Goal: Check status

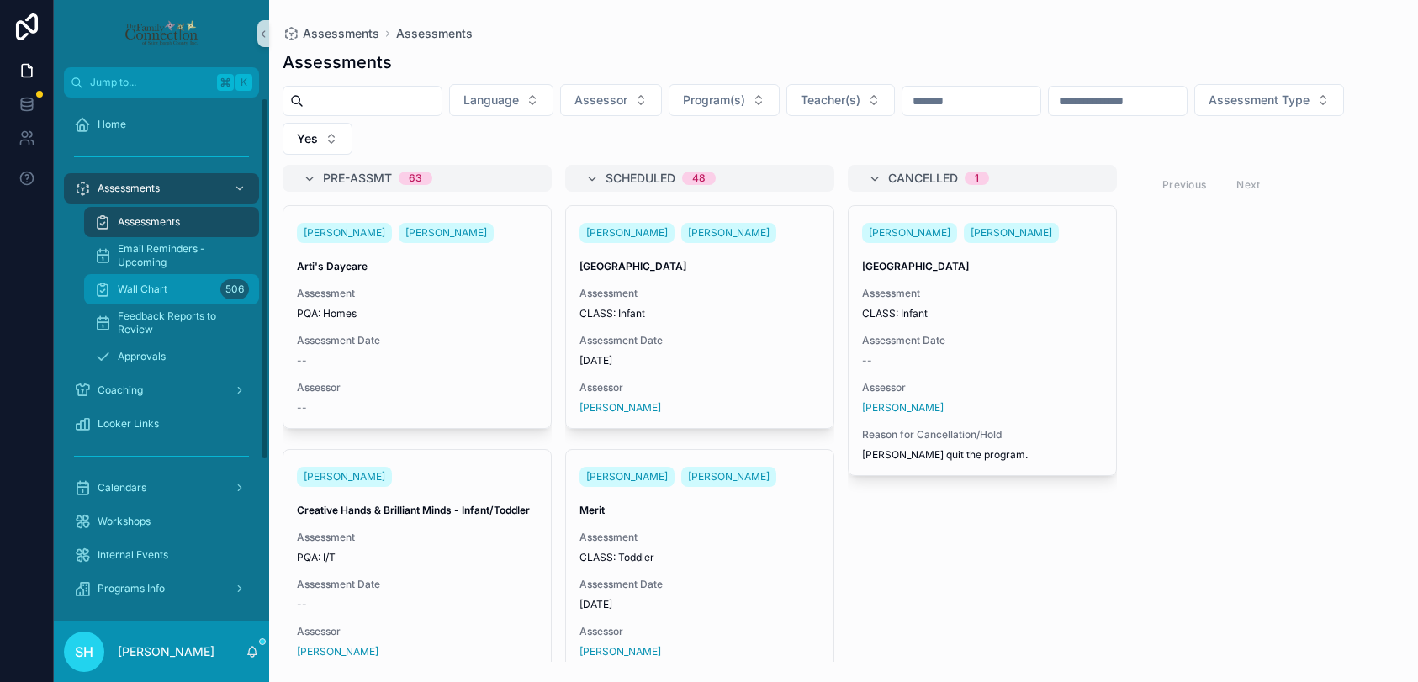
click at [141, 289] on span "Wall Chart" at bounding box center [143, 289] width 50 height 13
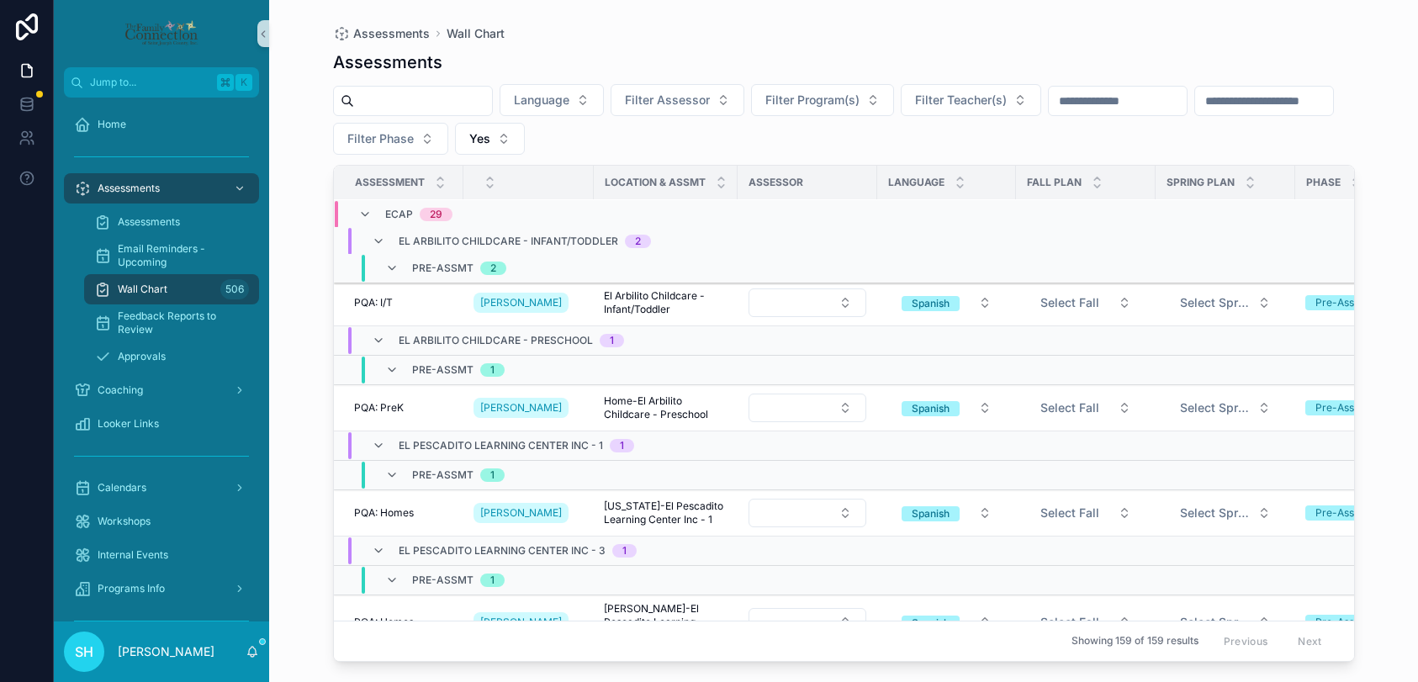
scroll to position [616, 0]
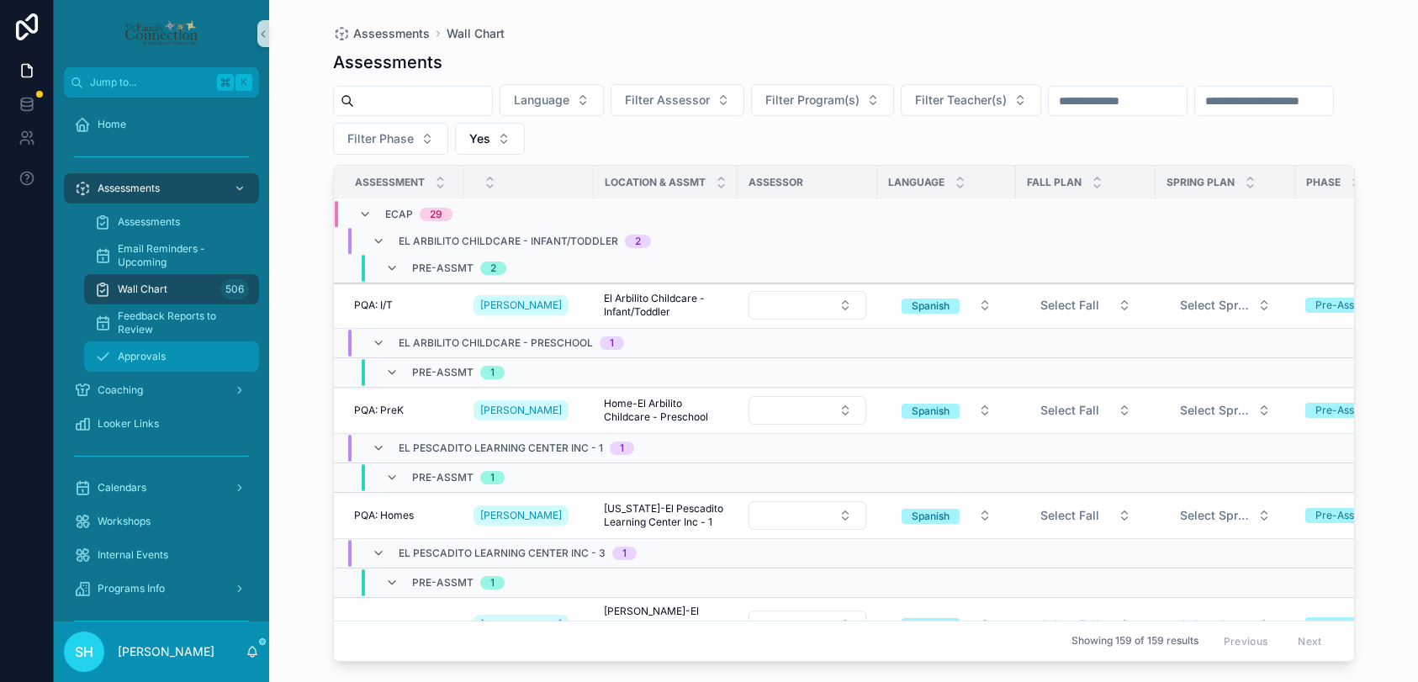
click at [132, 357] on span "Approvals" at bounding box center [142, 356] width 48 height 13
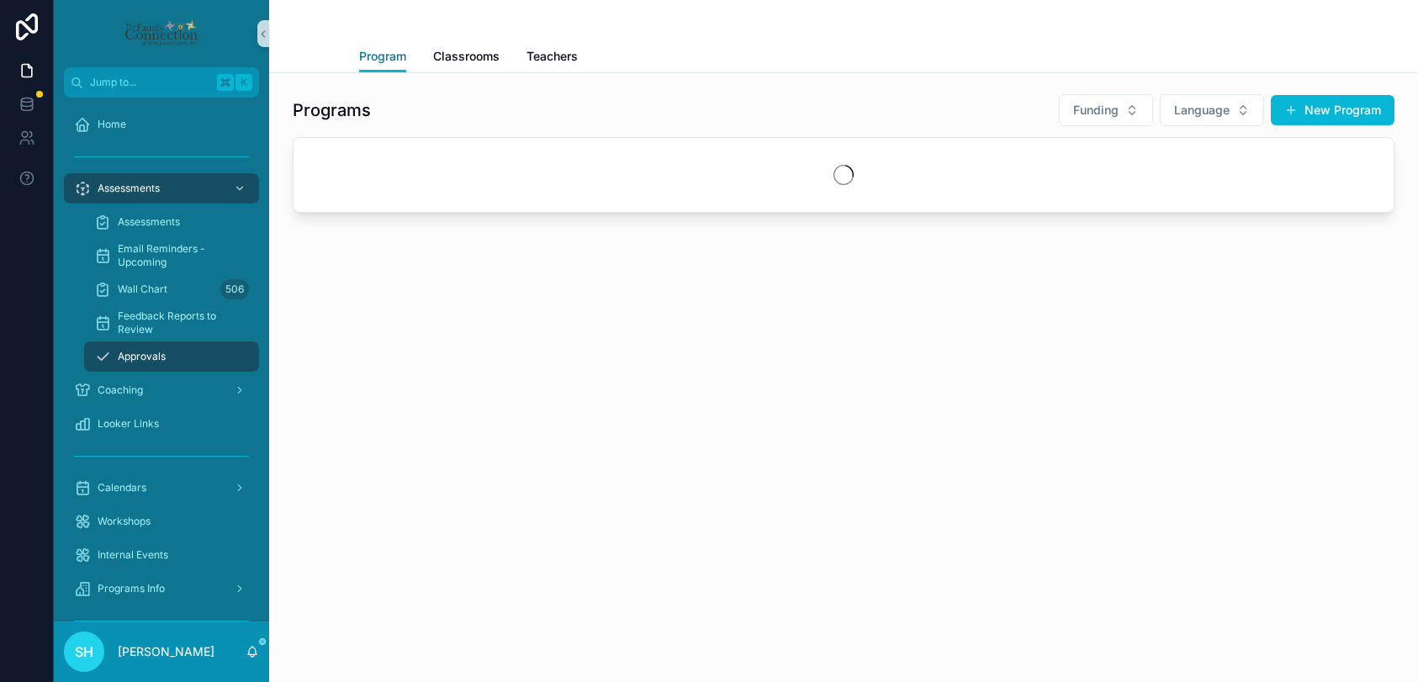
click at [377, 60] on span "Program" at bounding box center [382, 56] width 47 height 17
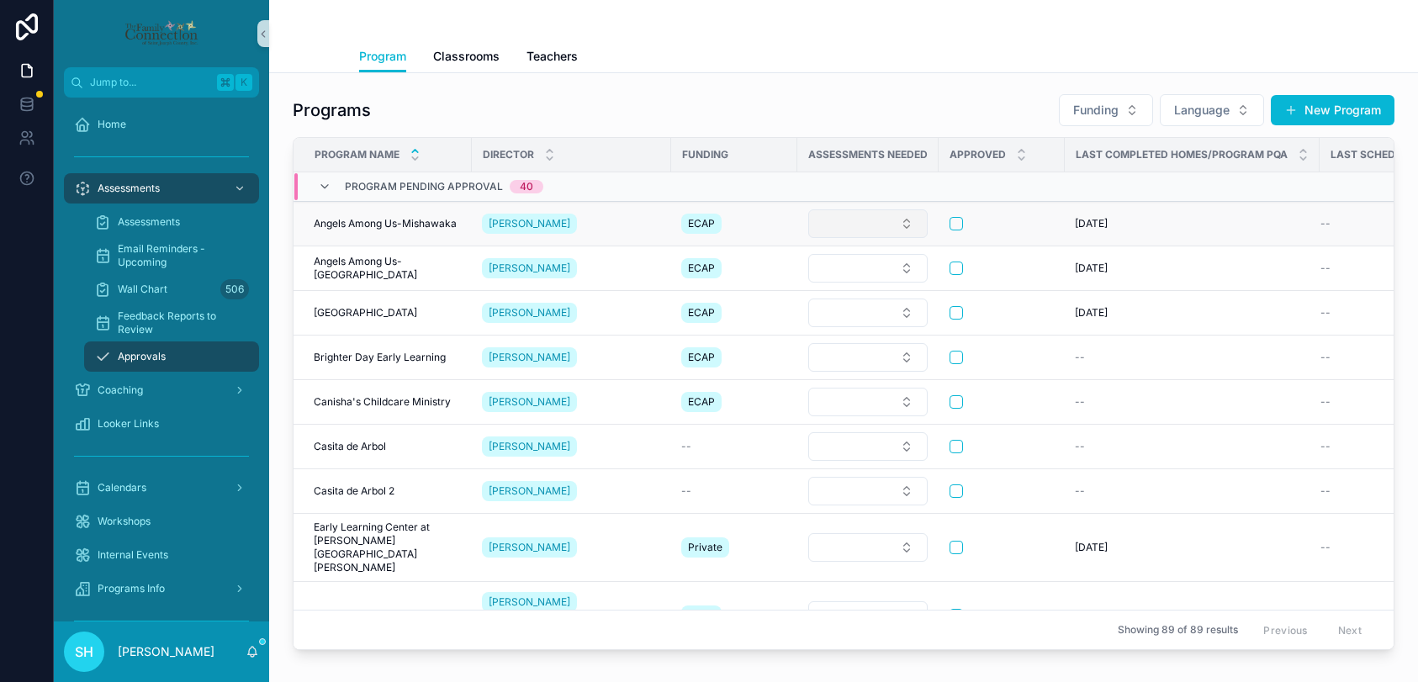
click at [910, 220] on button "Select Button" at bounding box center [867, 223] width 119 height 29
click at [885, 101] on div "Programs Funding Language New Program" at bounding box center [844, 110] width 1102 height 34
click at [906, 220] on button "Select Button" at bounding box center [867, 223] width 119 height 29
click at [873, 96] on div "Programs Funding Language New Program" at bounding box center [844, 110] width 1102 height 34
click at [485, 58] on span "Classrooms" at bounding box center [466, 56] width 66 height 17
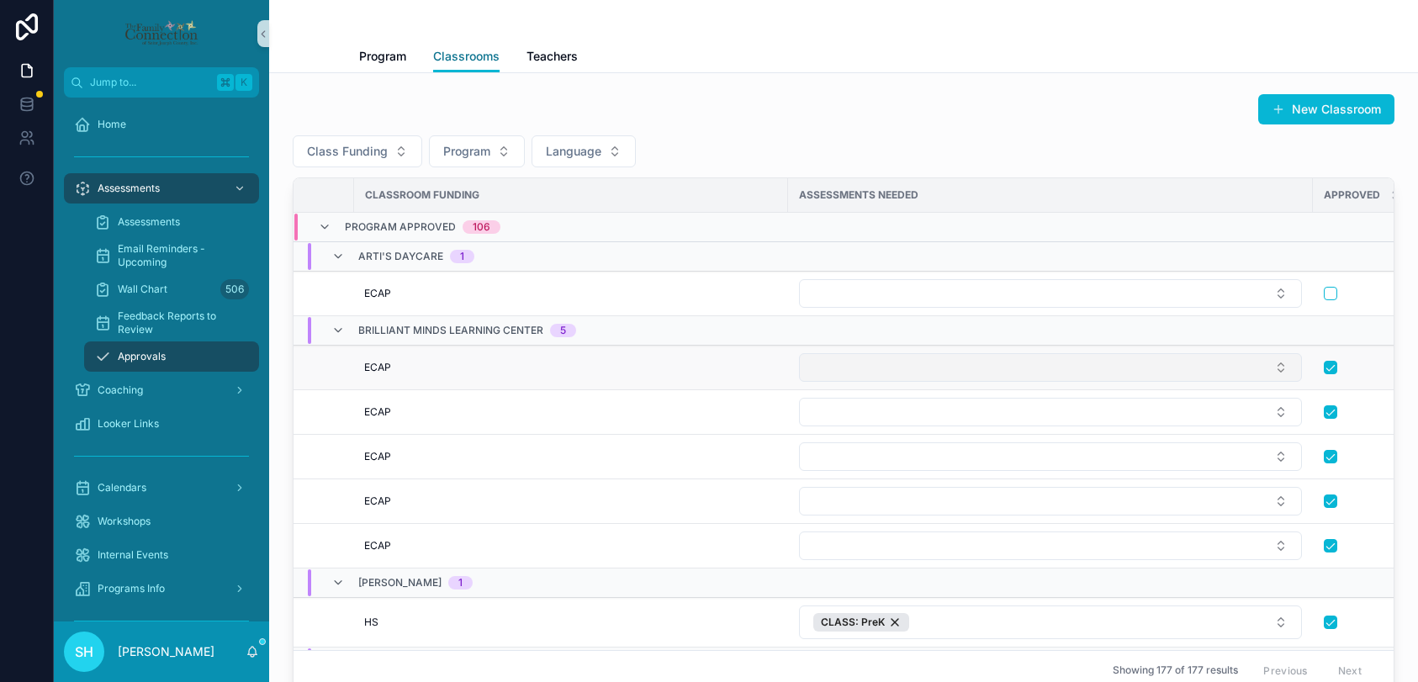
scroll to position [0, 318]
click at [1273, 365] on button "Select Button" at bounding box center [1041, 367] width 503 height 29
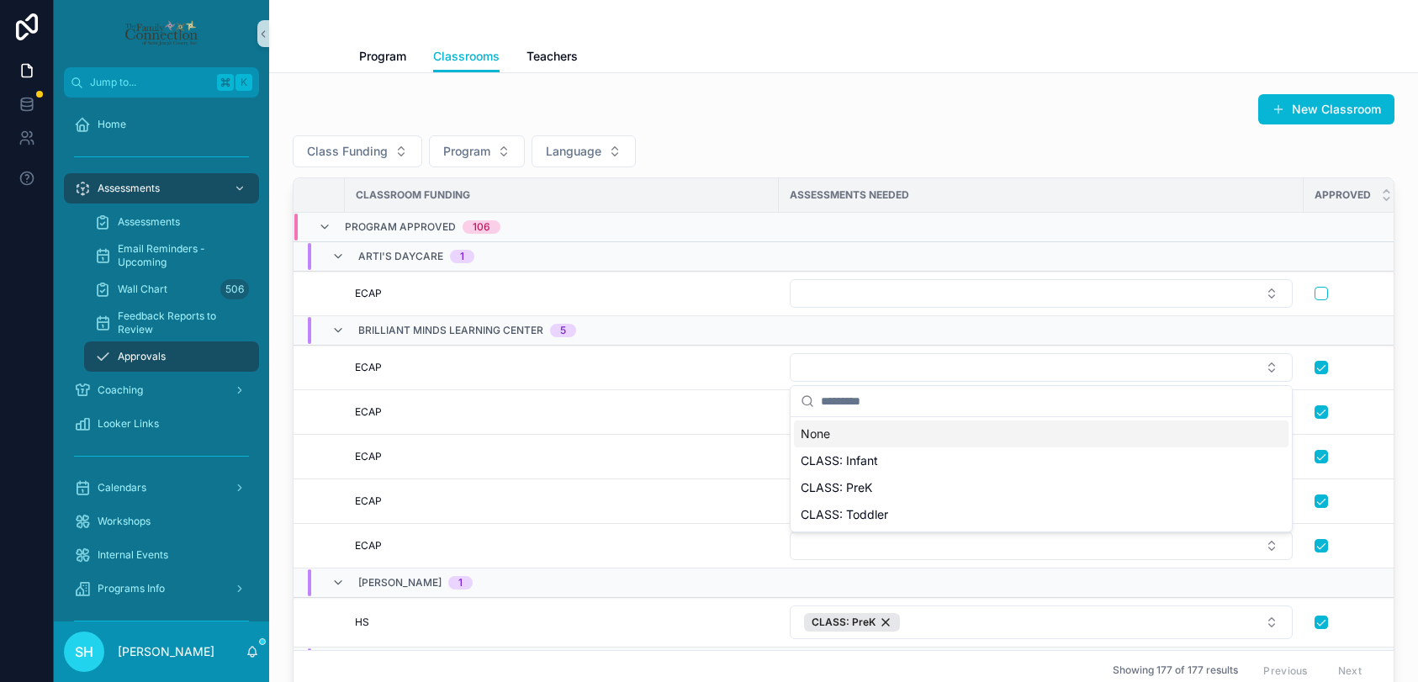
click at [724, 119] on div "New Classroom" at bounding box center [844, 109] width 1102 height 32
click at [542, 50] on span "Teachers" at bounding box center [551, 56] width 51 height 17
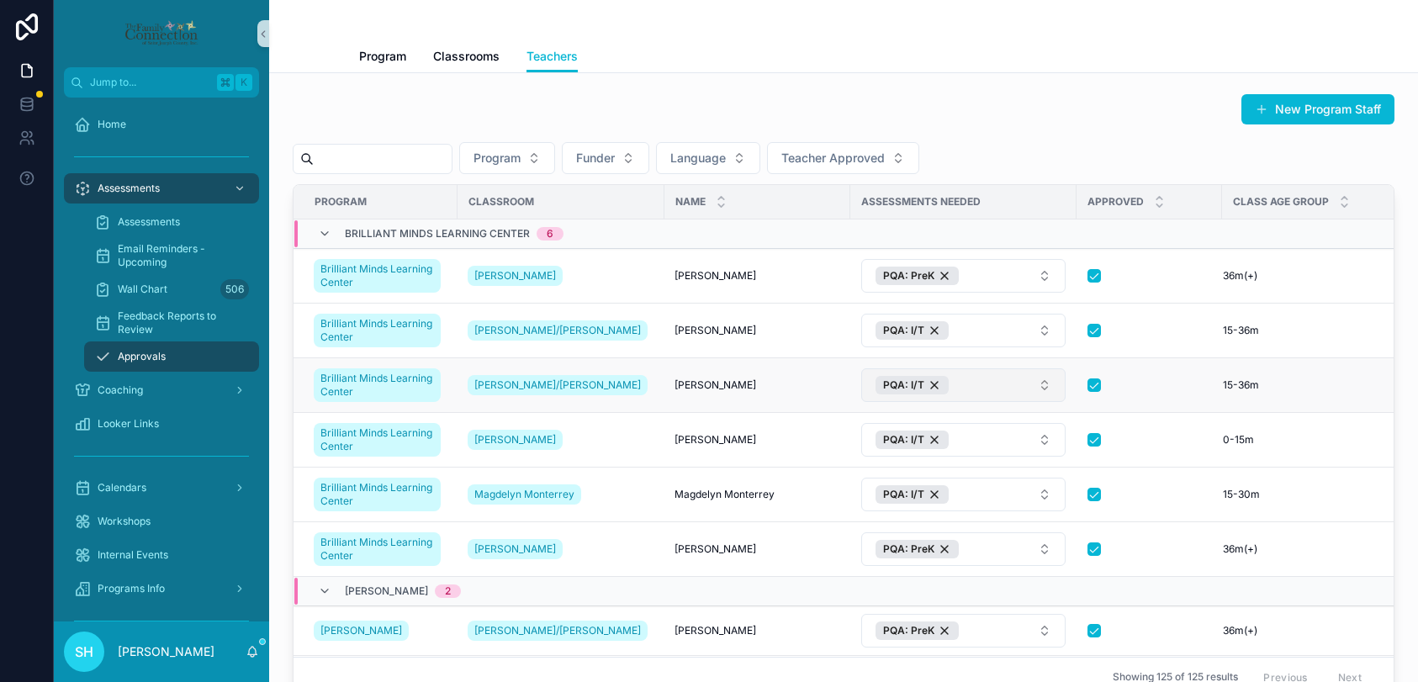
click at [1032, 389] on button "PQA: I/T" at bounding box center [963, 385] width 204 height 34
click at [1036, 151] on div "Program Funder Language Teacher Approved" at bounding box center [844, 158] width 1102 height 32
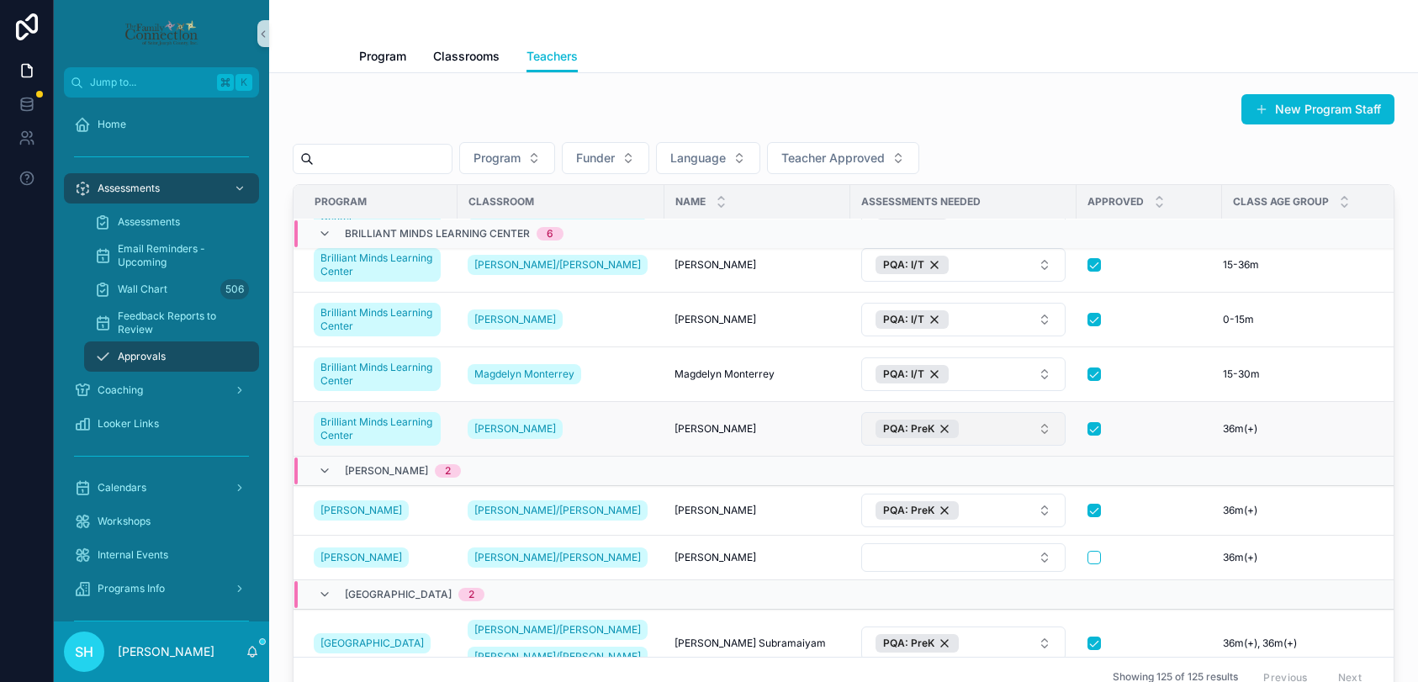
click at [1028, 427] on button "PQA: PreK" at bounding box center [963, 429] width 204 height 34
click at [996, 136] on div "New Program Staff Program Funder Language Teacher Approved Program Classroom Na…" at bounding box center [844, 395] width 1102 height 604
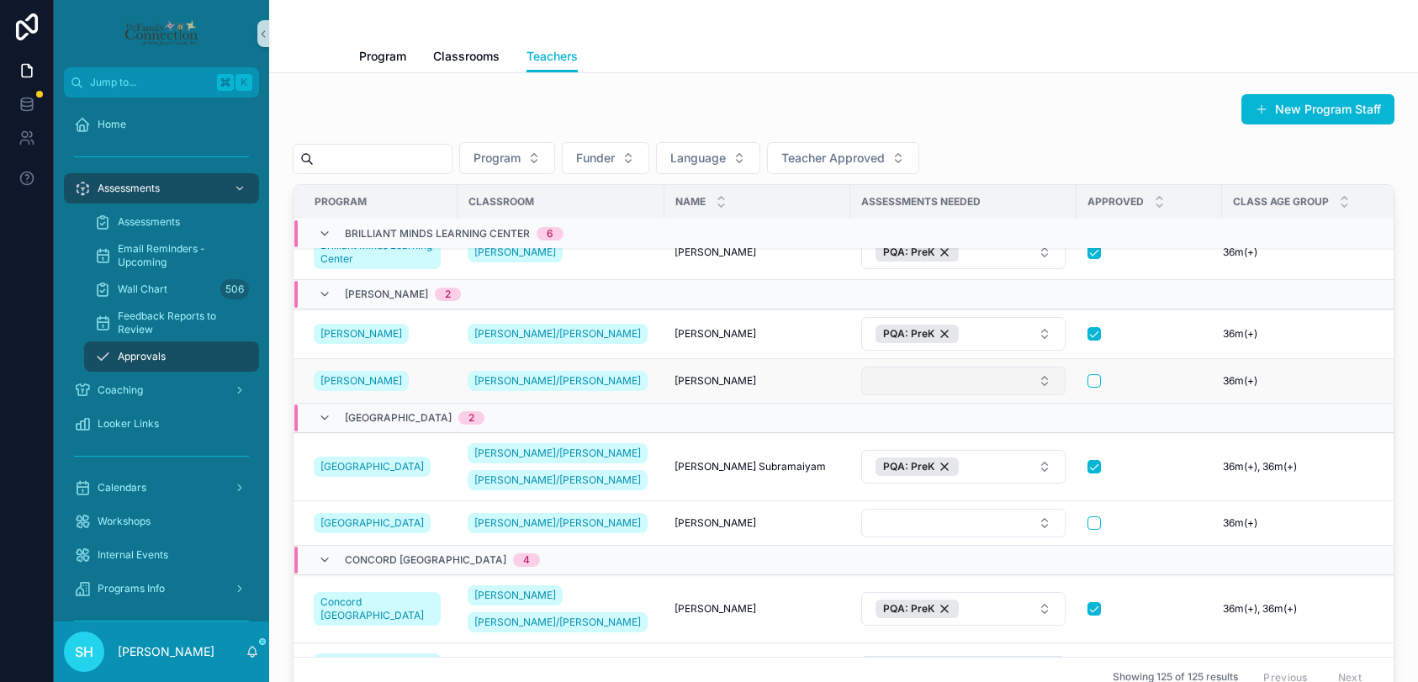
click at [1031, 379] on button "Select Button" at bounding box center [963, 381] width 204 height 29
type input "*"
click at [465, 65] on link "Classrooms" at bounding box center [466, 58] width 66 height 34
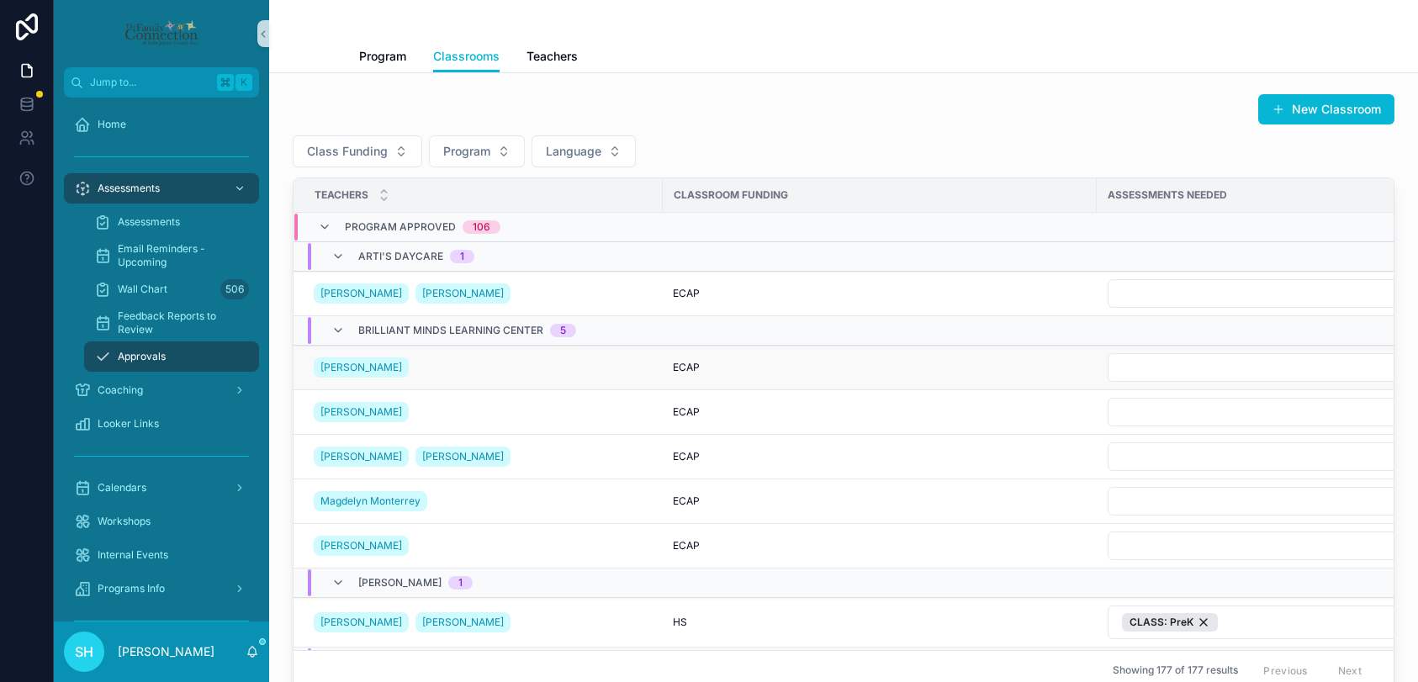
click at [1182, 382] on form "scrollable content" at bounding box center [1359, 367] width 505 height 30
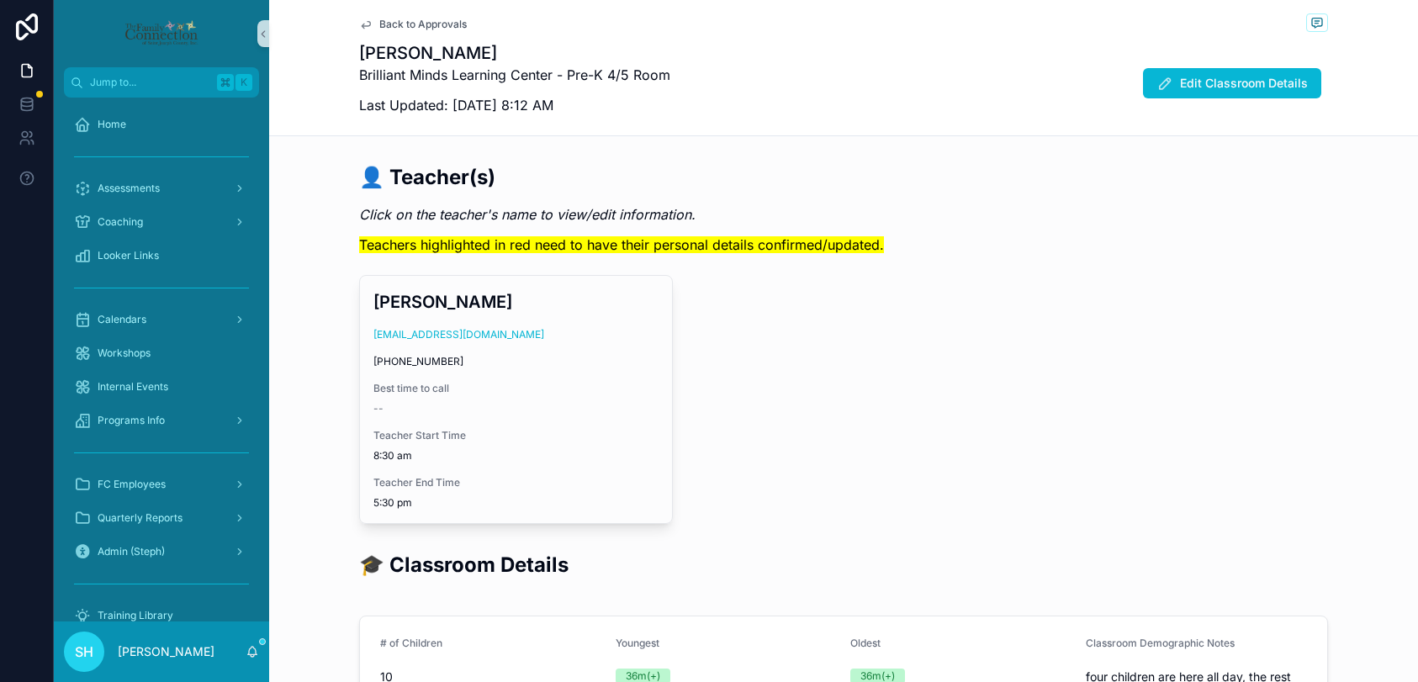
click at [388, 25] on span "Back to Approvals" at bounding box center [422, 24] width 87 height 13
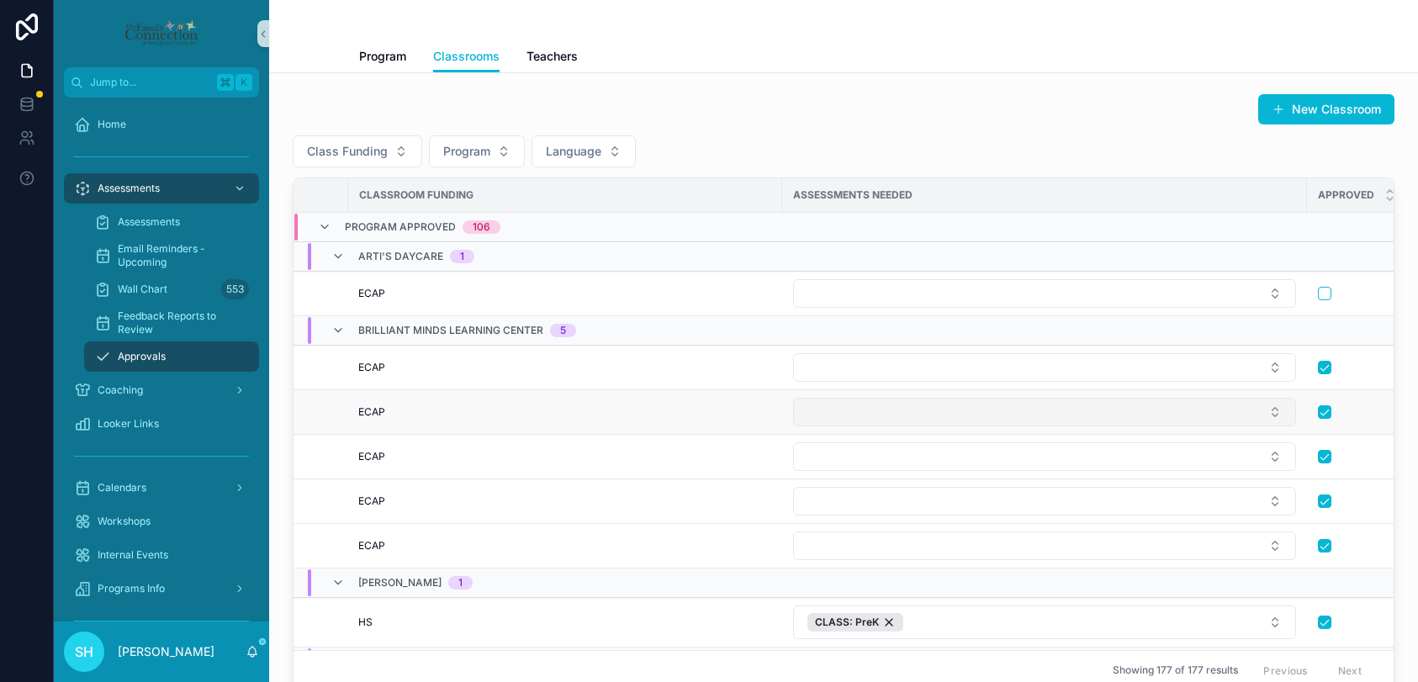
scroll to position [0, 328]
click at [1262, 408] on button "Select Button" at bounding box center [1031, 412] width 503 height 29
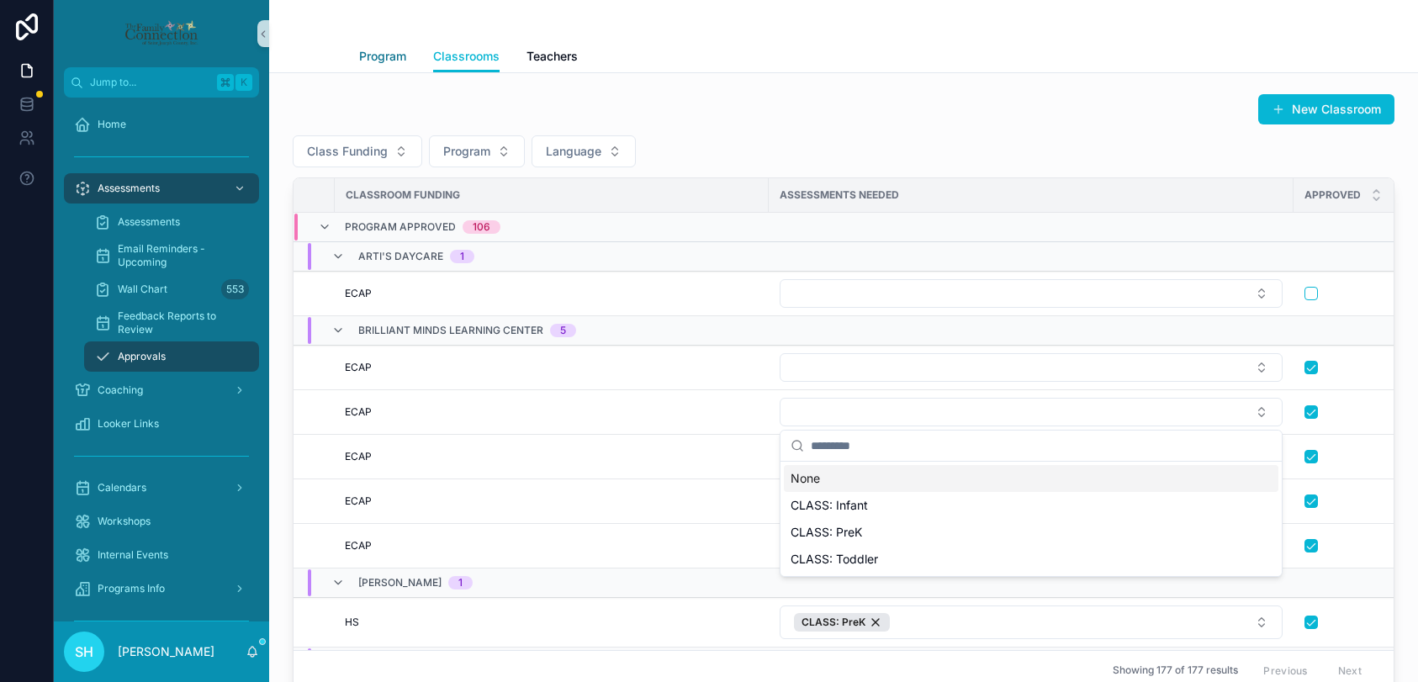
click at [389, 56] on span "Program" at bounding box center [382, 56] width 47 height 17
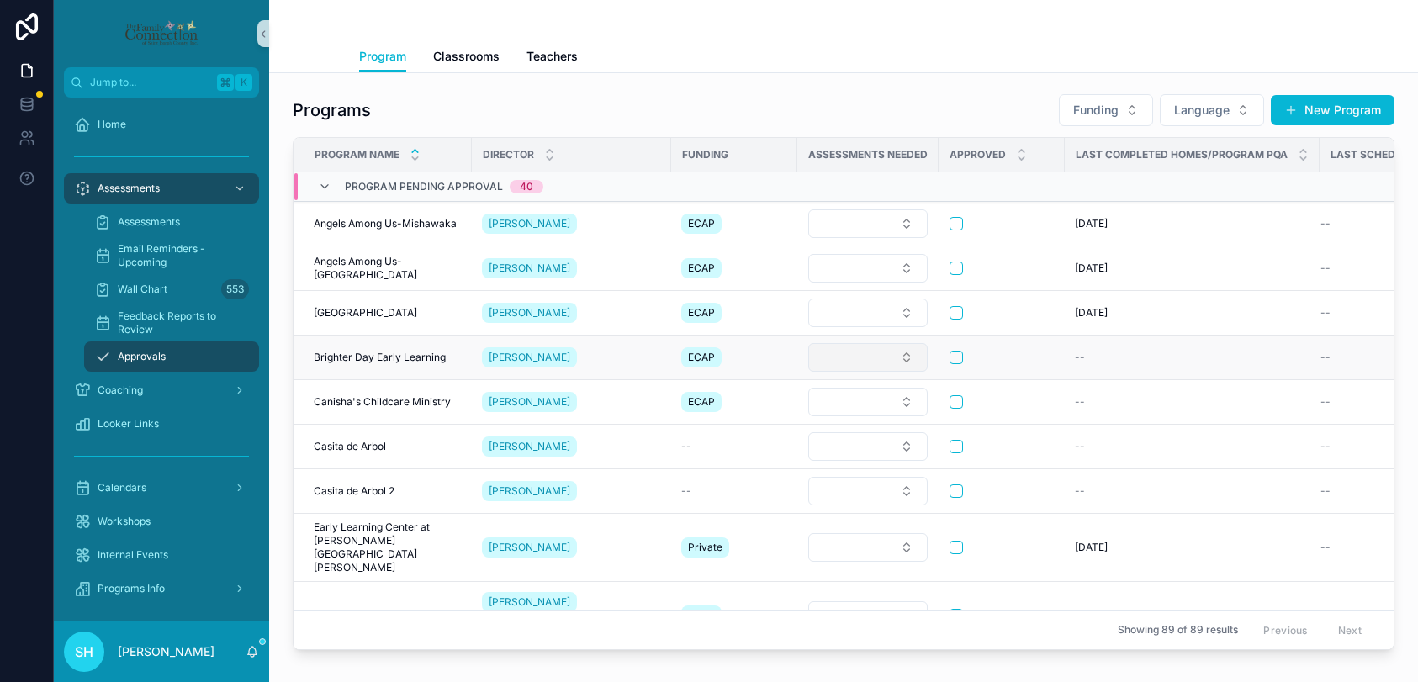
click at [907, 359] on button "Select Button" at bounding box center [867, 357] width 119 height 29
click at [827, 84] on div "Programs Funding Language New Program Program Name Director Funding Assessments…" at bounding box center [843, 418] width 1149 height 691
click at [560, 54] on span "Teachers" at bounding box center [551, 56] width 51 height 17
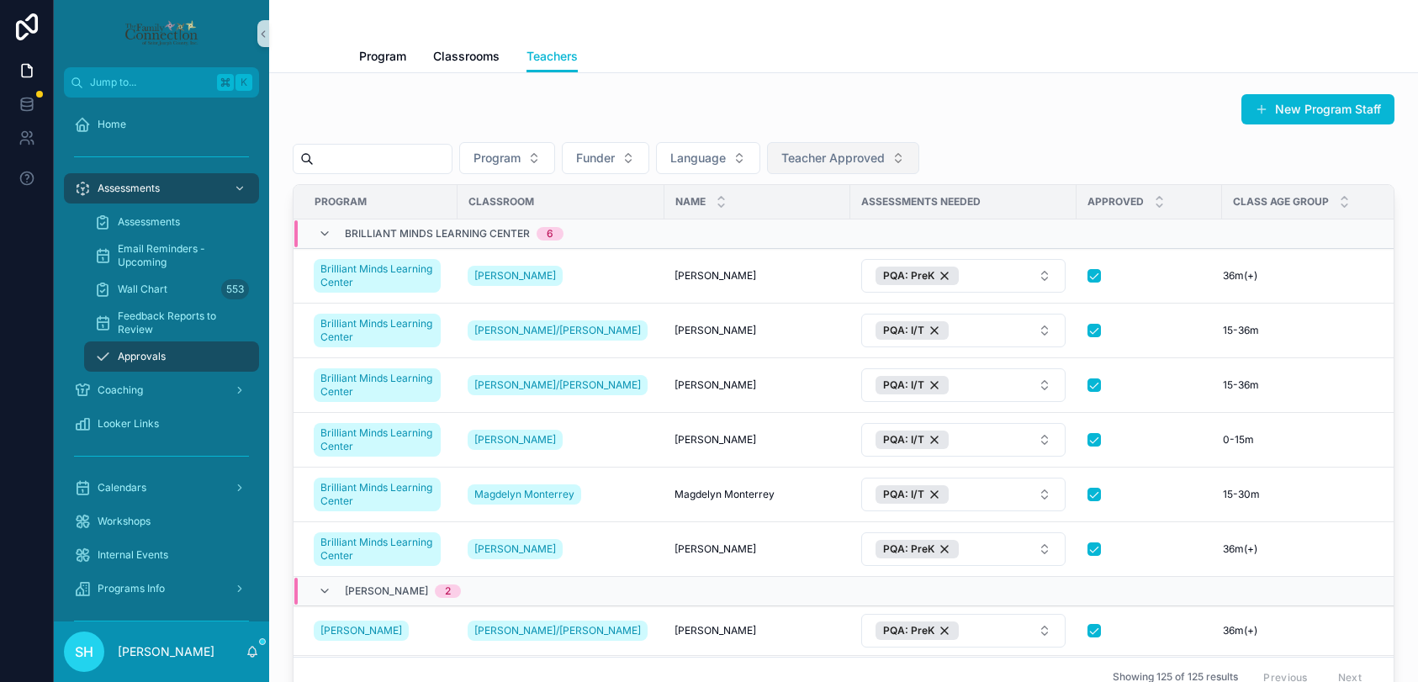
click at [914, 155] on button "Teacher Approved" at bounding box center [843, 158] width 152 height 32
click at [771, 257] on div "No" at bounding box center [861, 253] width 202 height 27
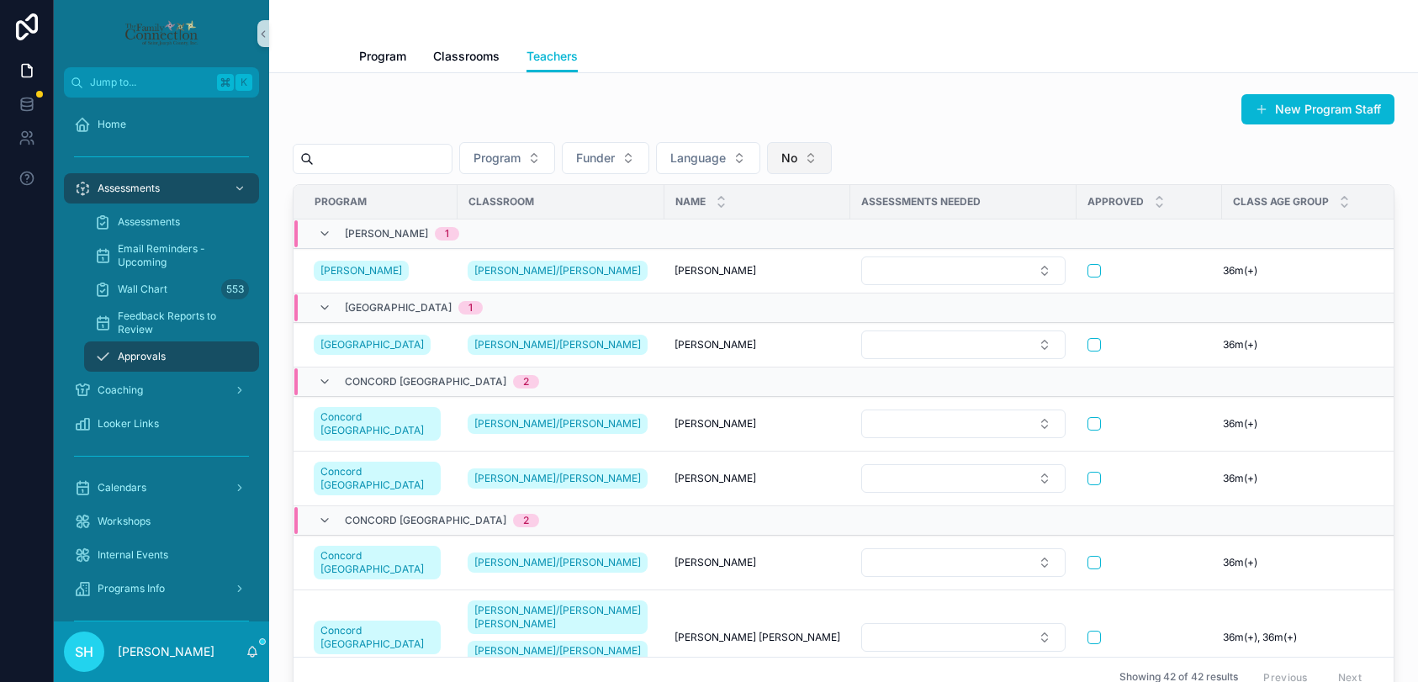
click at [829, 160] on button "No" at bounding box center [799, 158] width 65 height 32
click at [734, 281] on div "Yes" at bounding box center [818, 280] width 202 height 27
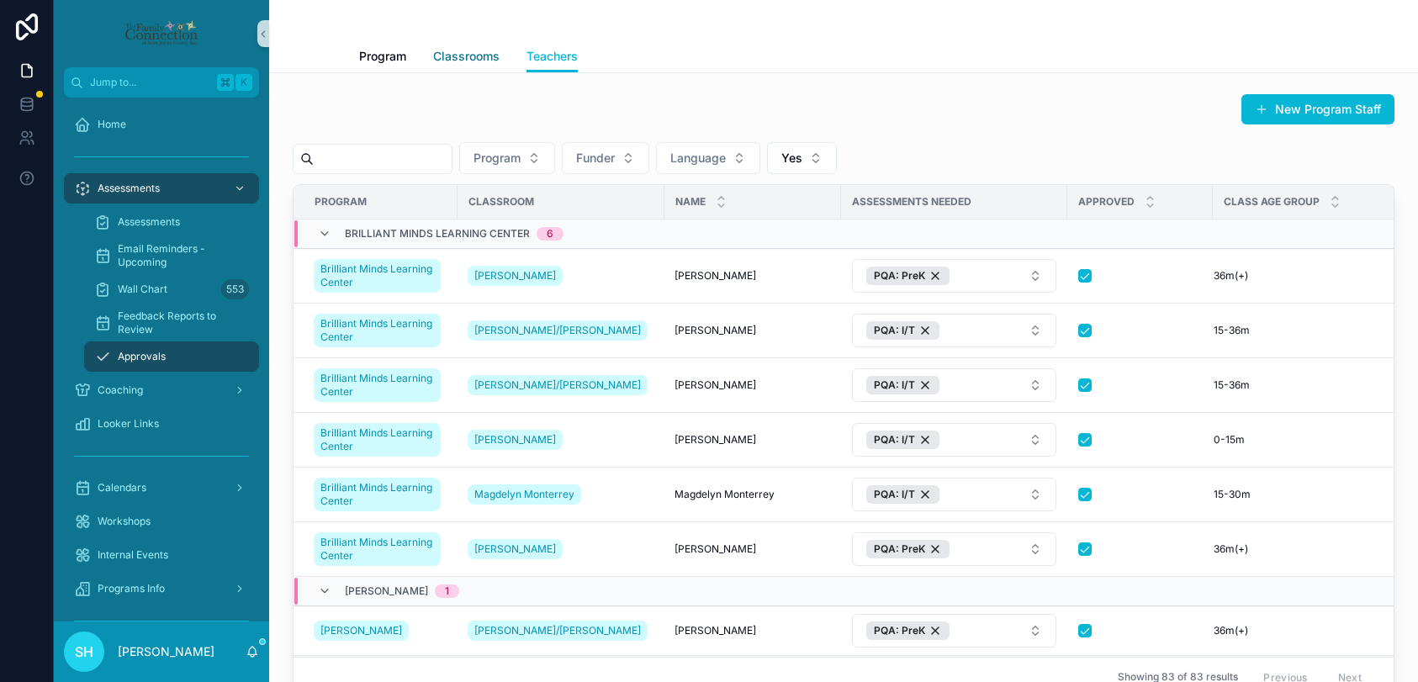
click at [454, 55] on span "Classrooms" at bounding box center [466, 56] width 66 height 17
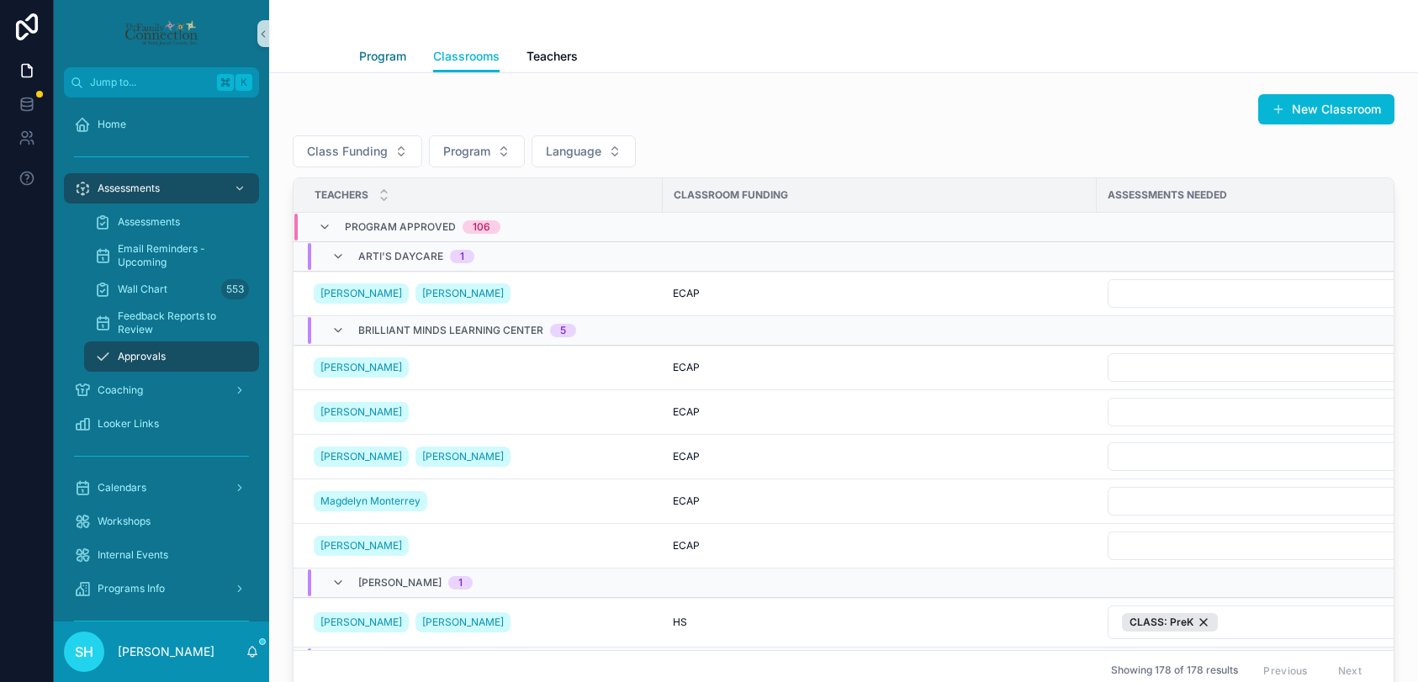
click at [386, 56] on span "Program" at bounding box center [382, 56] width 47 height 17
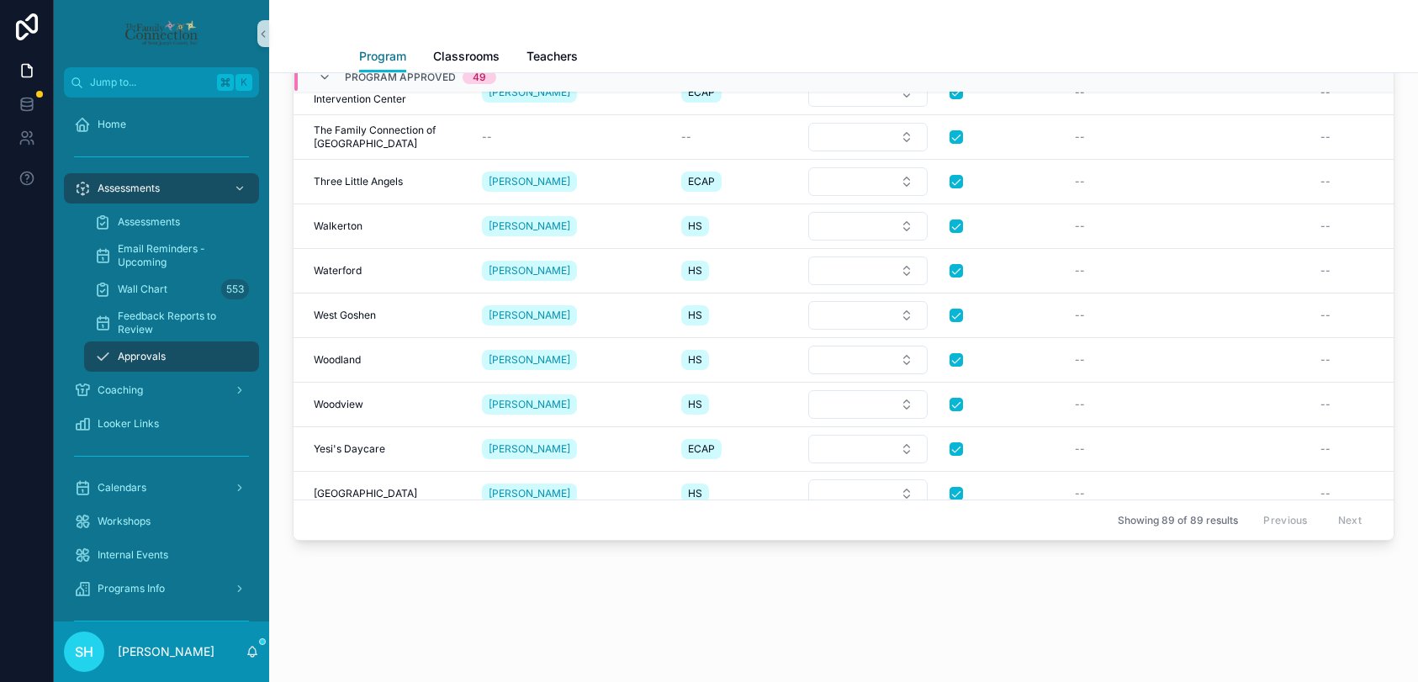
scroll to position [3639, 0]
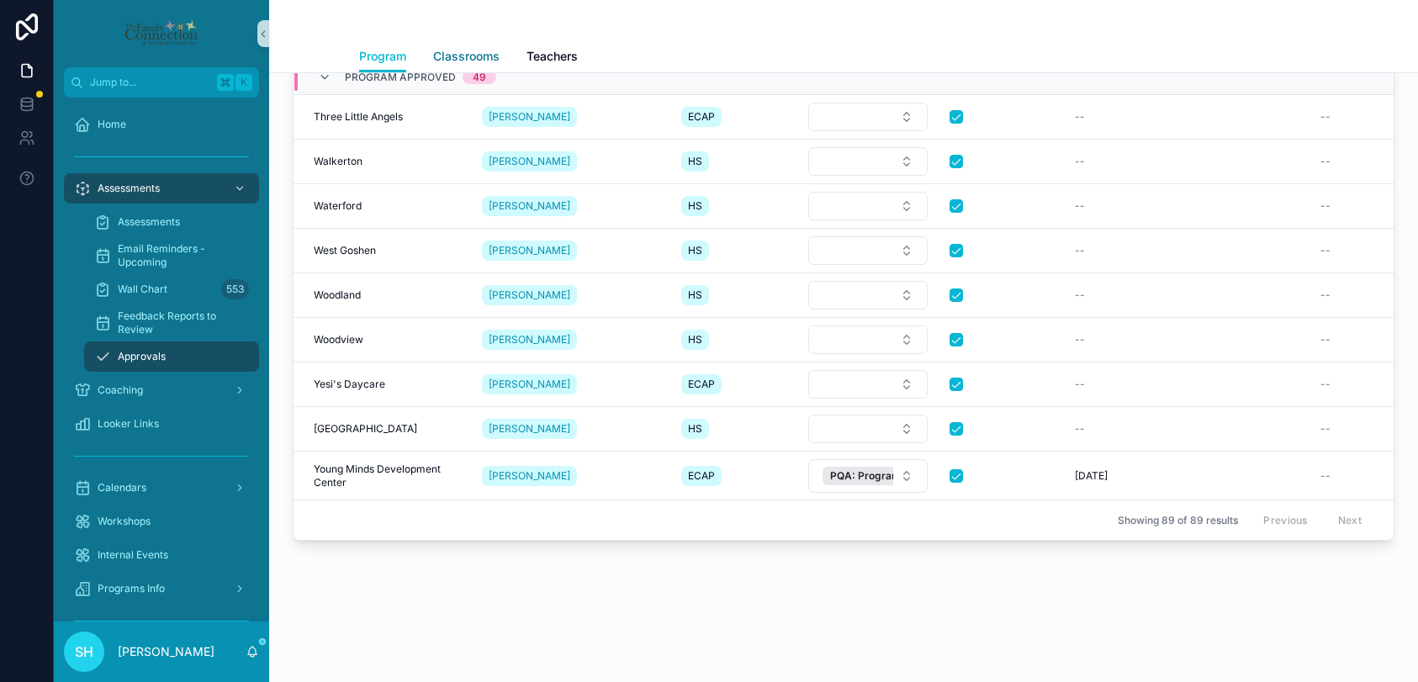
click at [474, 46] on link "Classrooms" at bounding box center [466, 58] width 66 height 34
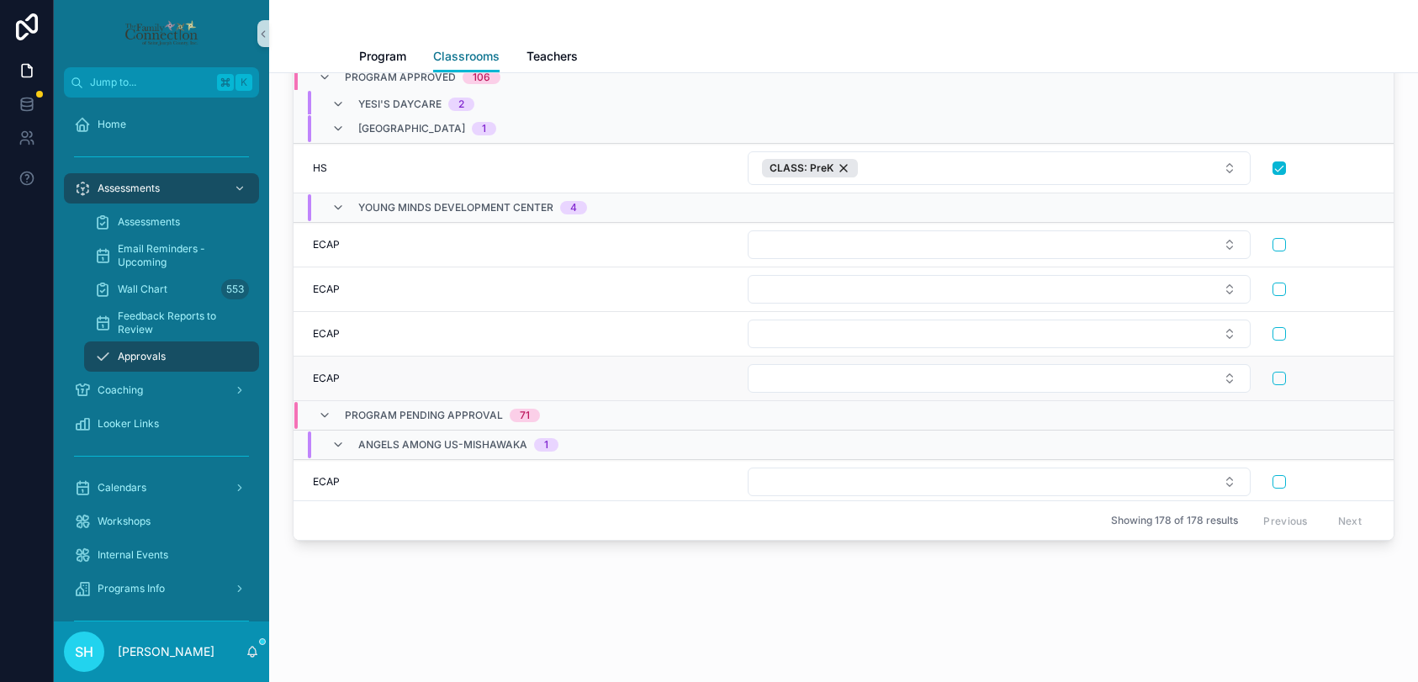
scroll to position [5839, 373]
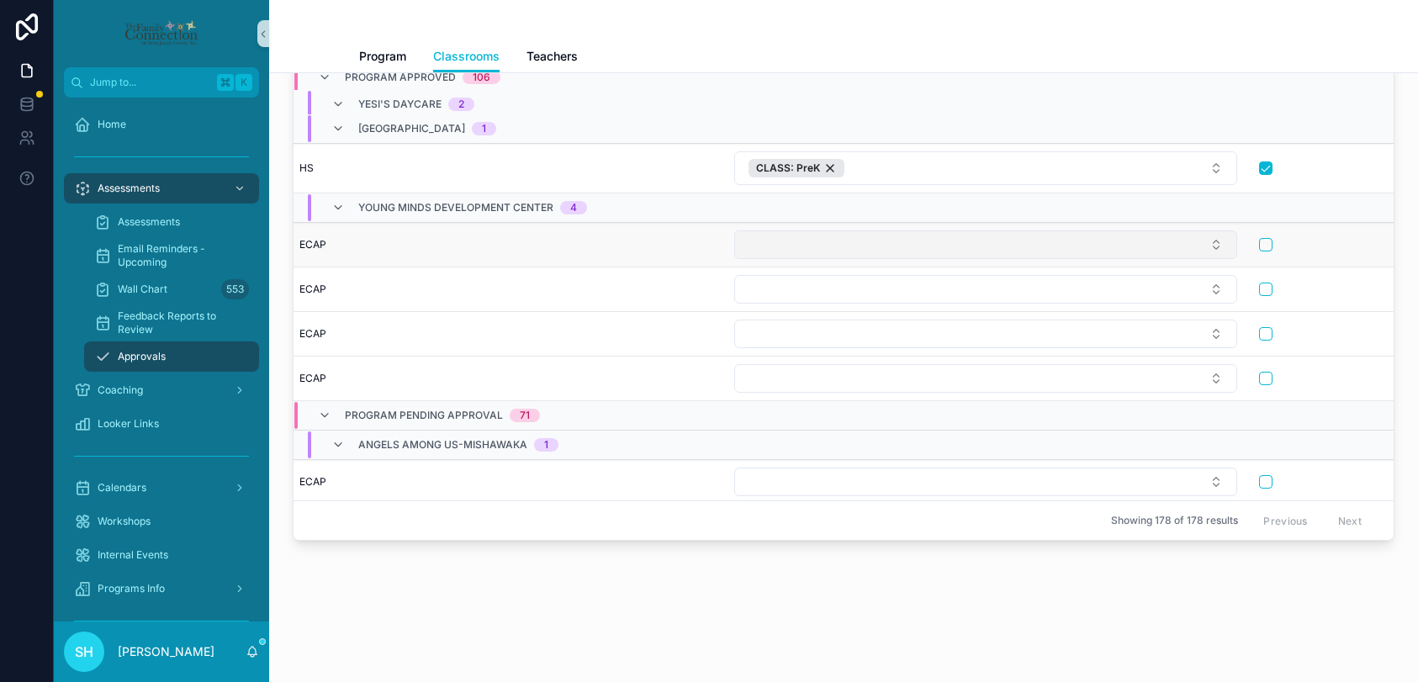
click at [1212, 246] on button "Select Button" at bounding box center [985, 244] width 503 height 29
